Goal: Transaction & Acquisition: Purchase product/service

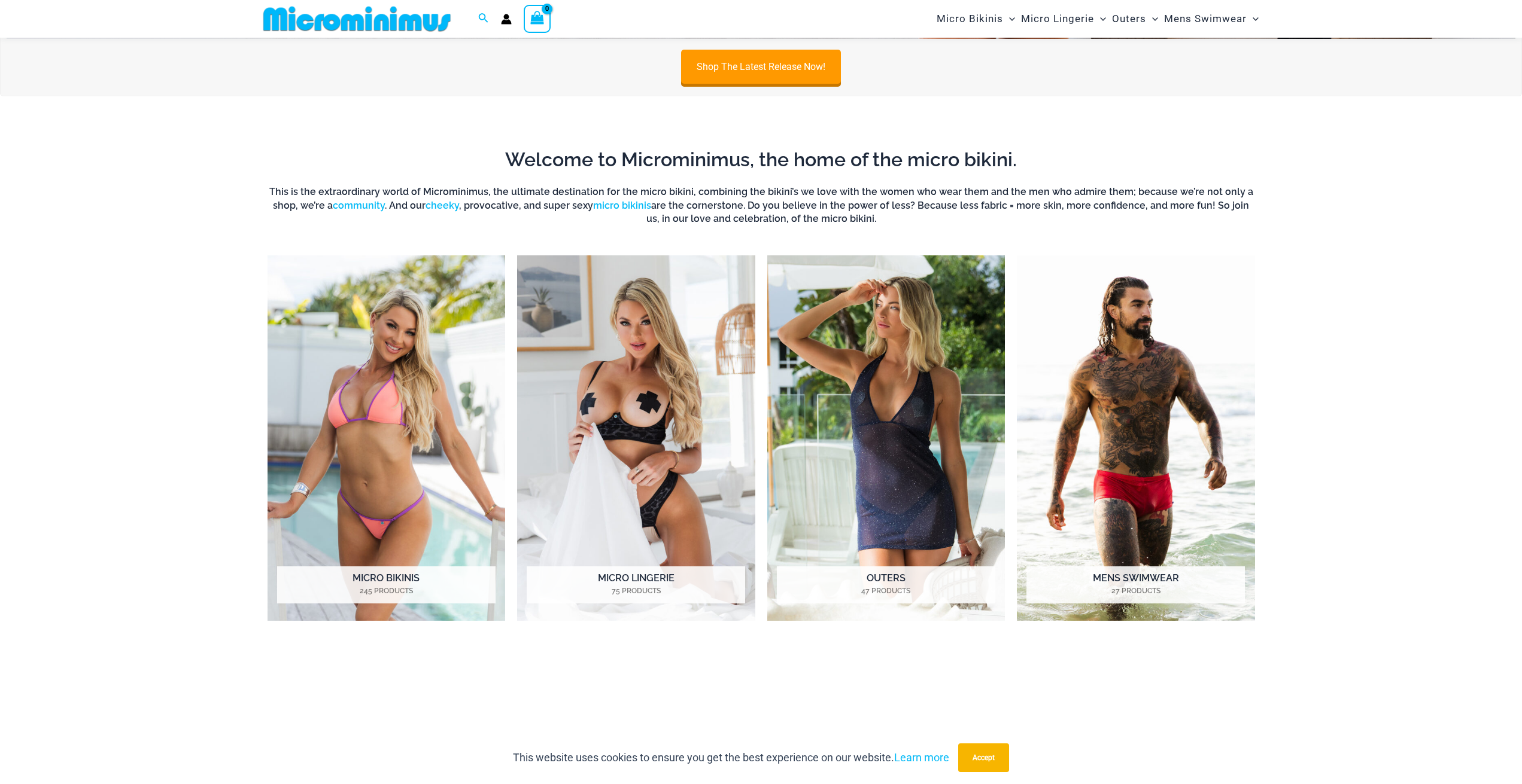
scroll to position [1127, 0]
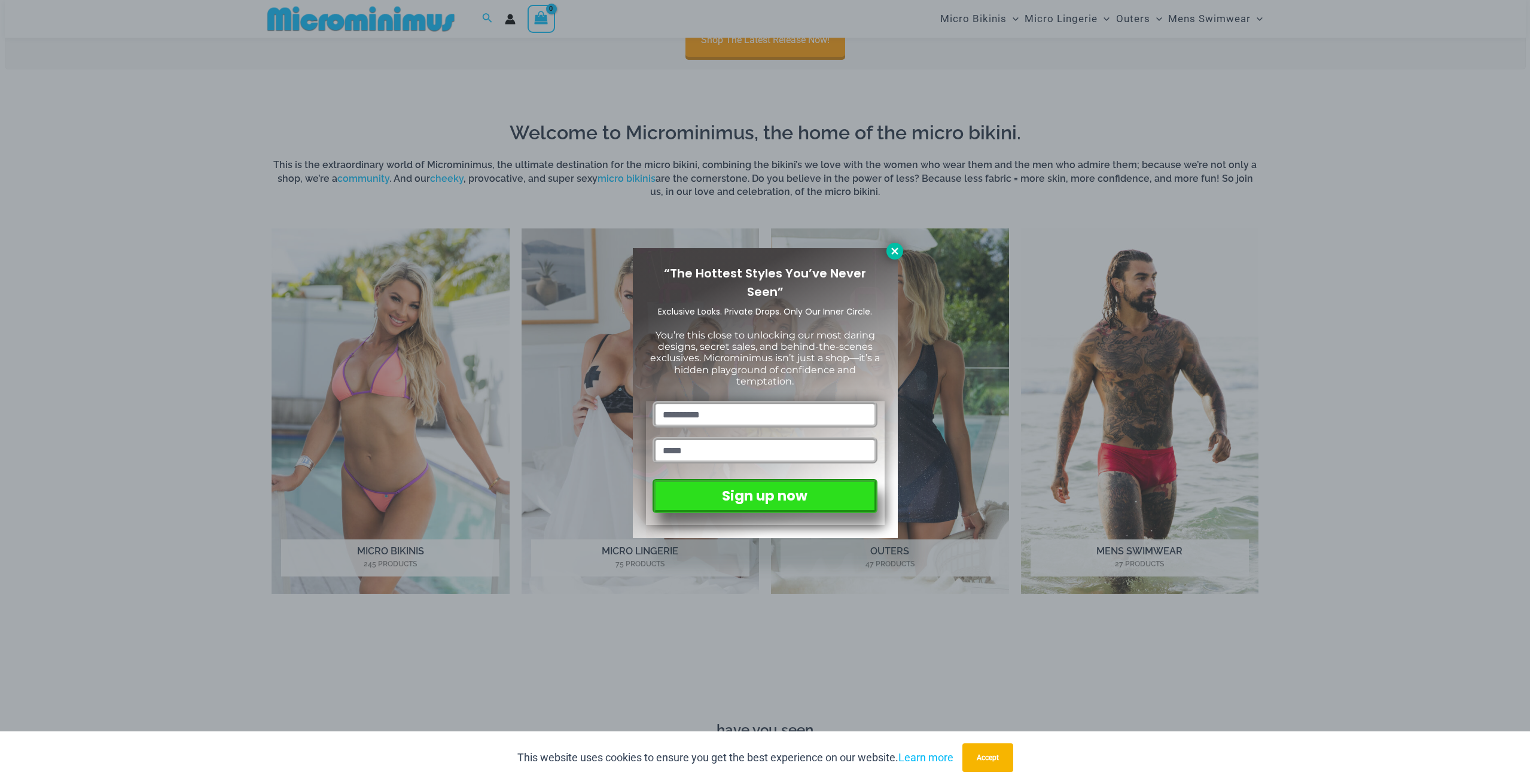
click at [893, 249] on icon at bounding box center [894, 251] width 6 height 6
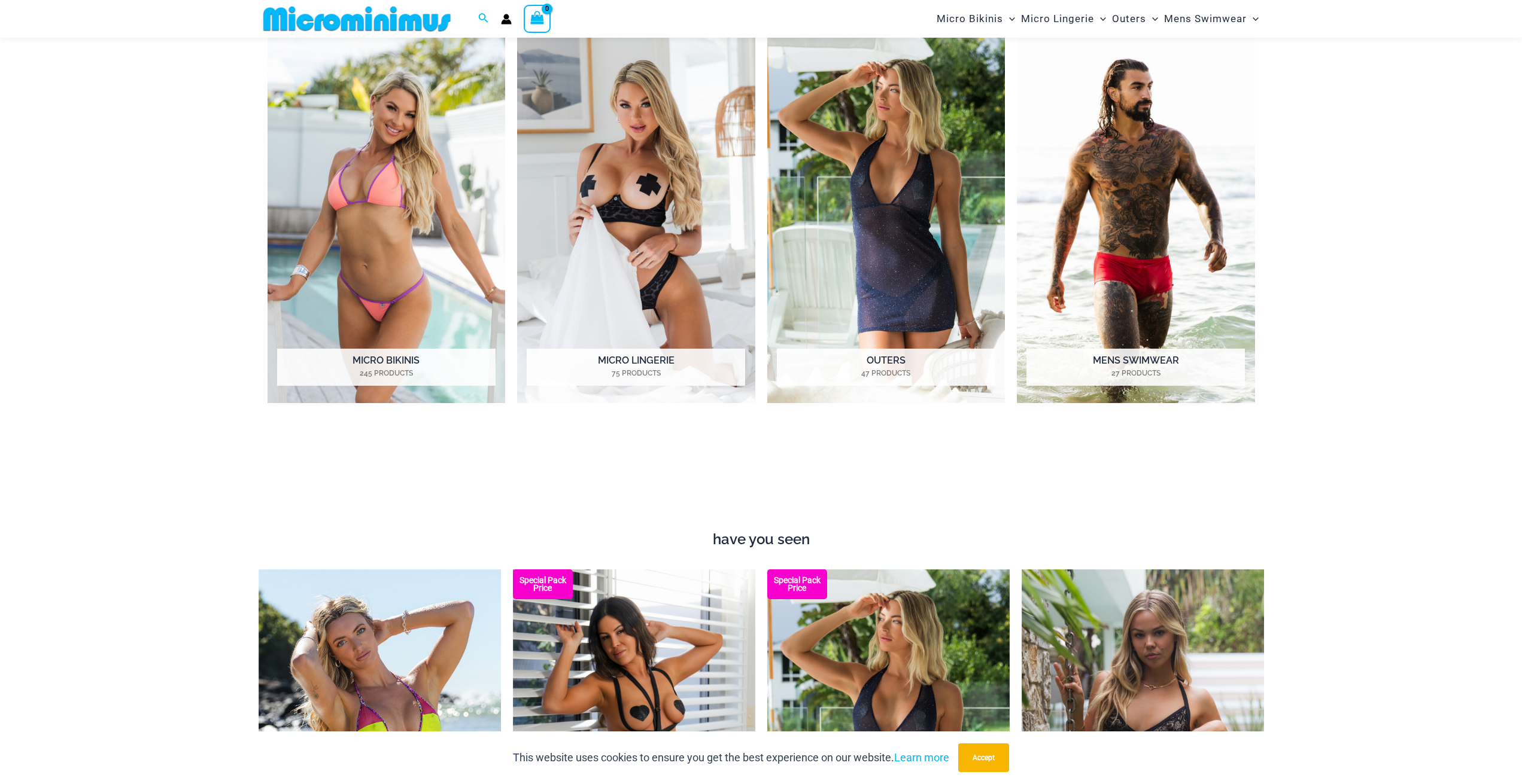
scroll to position [1187, 0]
